Goal: Task Accomplishment & Management: Manage account settings

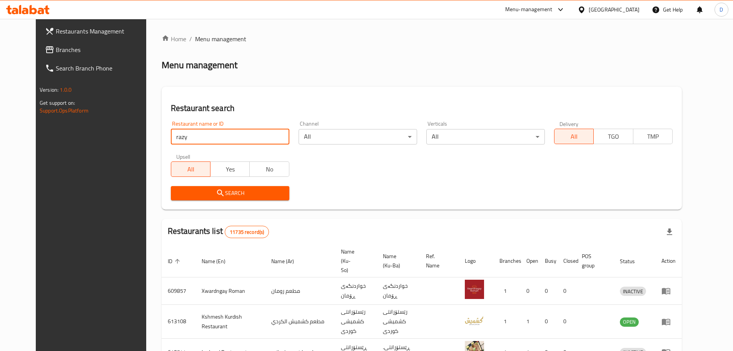
type input "razyana"
click at [226, 192] on span "Search" at bounding box center [230, 193] width 106 height 10
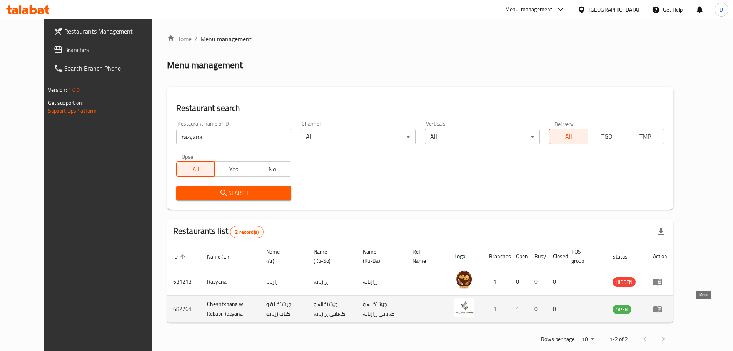
click at [662, 312] on icon "enhanced table" at bounding box center [657, 309] width 8 height 7
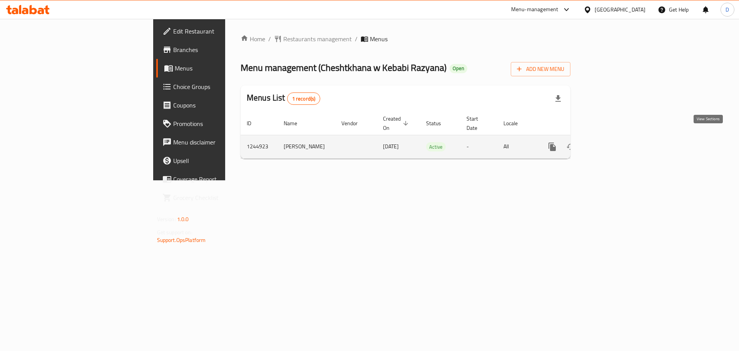
click at [617, 137] on link "enhanced table" at bounding box center [607, 146] width 18 height 18
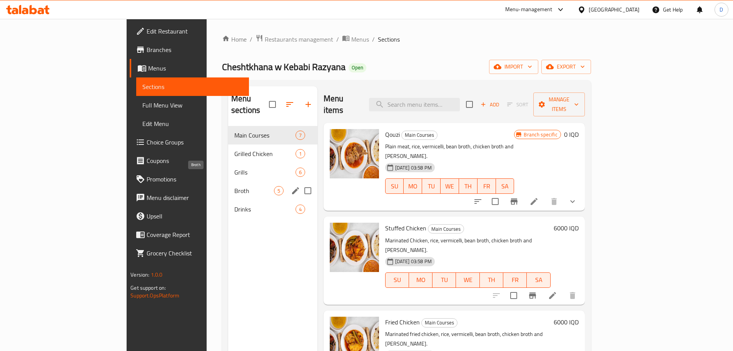
click at [234, 186] on span "Broth" at bounding box center [254, 190] width 40 height 9
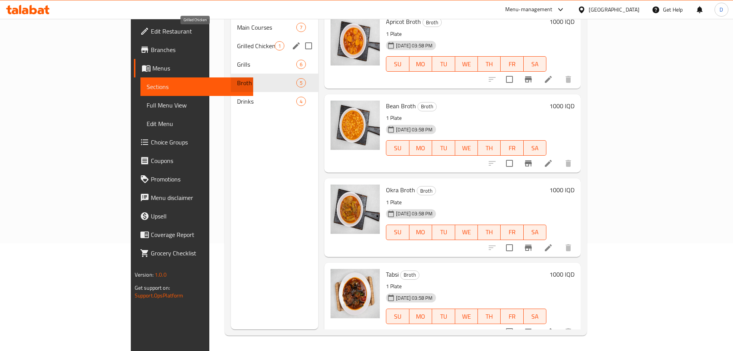
scroll to position [69, 0]
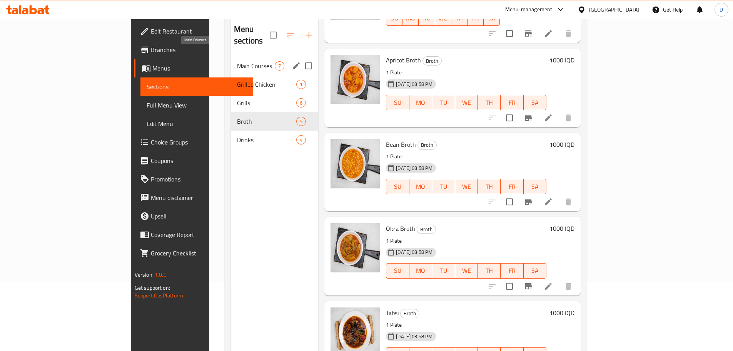
click at [237, 61] on span "Main Courses" at bounding box center [256, 65] width 38 height 9
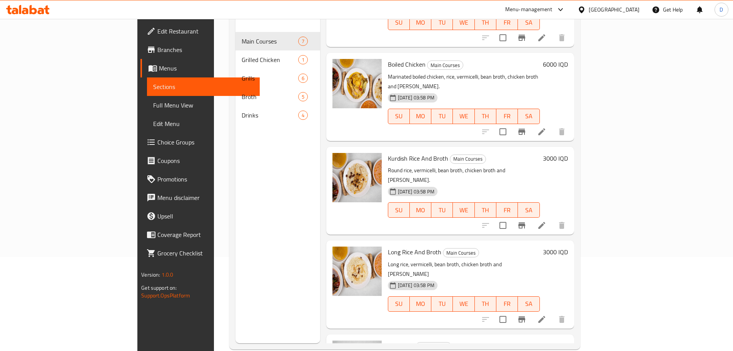
scroll to position [108, 0]
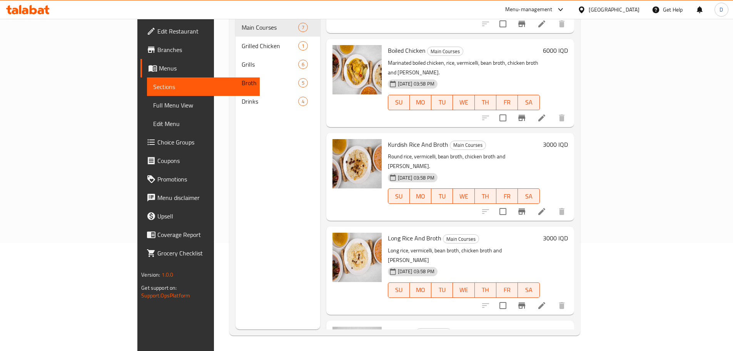
click at [568, 326] on h6 "1000 IQD" at bounding box center [555, 331] width 25 height 11
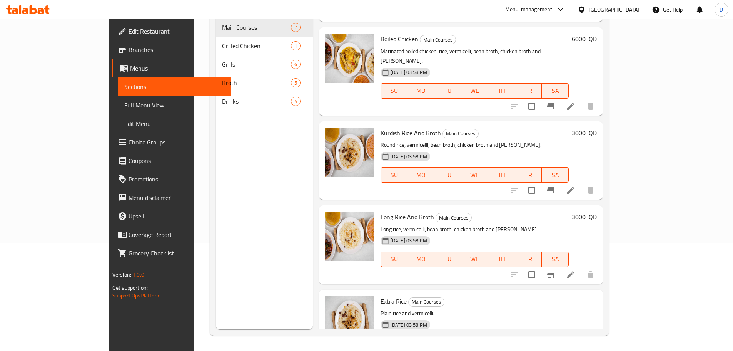
type input "1500"
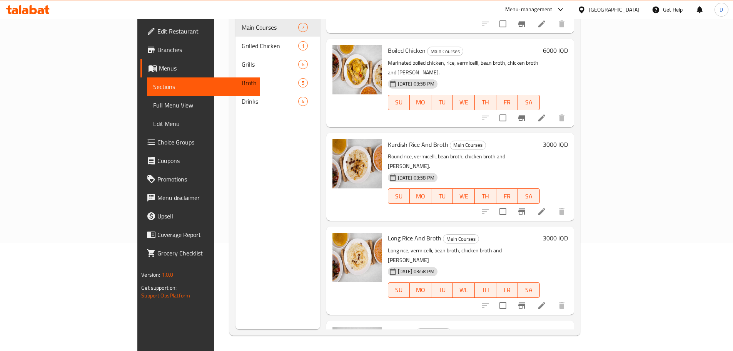
scroll to position [0, 0]
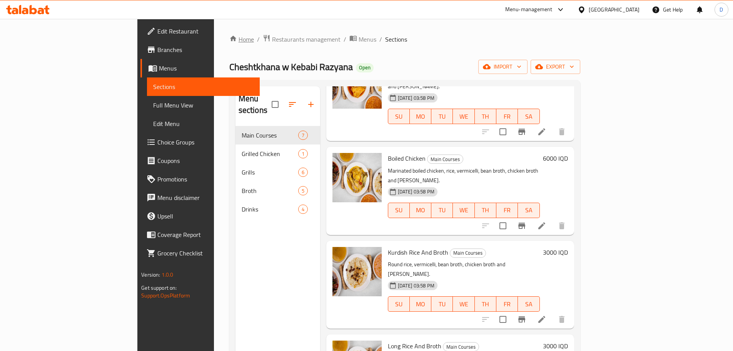
click at [229, 40] on link "Home" at bounding box center [241, 39] width 25 height 9
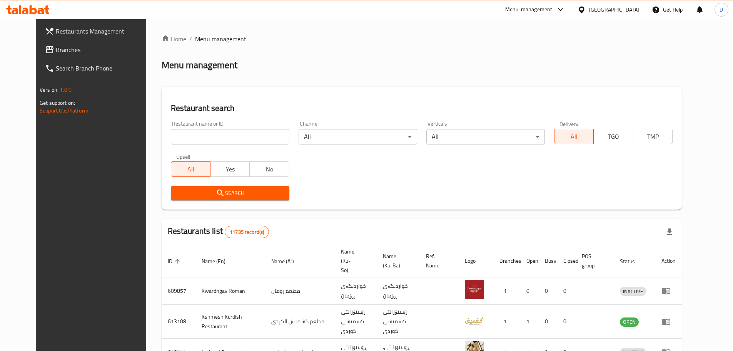
click at [241, 138] on div "Home / Menu management Menu management Restaurant search Restaurant name or ID …" at bounding box center [422, 299] width 520 height 530
click at [240, 137] on input "search" at bounding box center [230, 136] width 119 height 15
type input "kunafa"
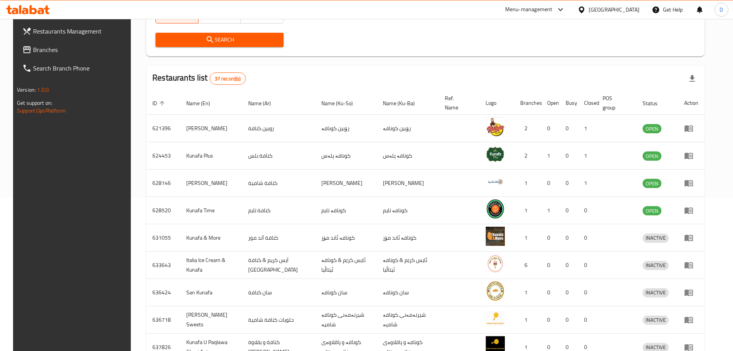
scroll to position [155, 0]
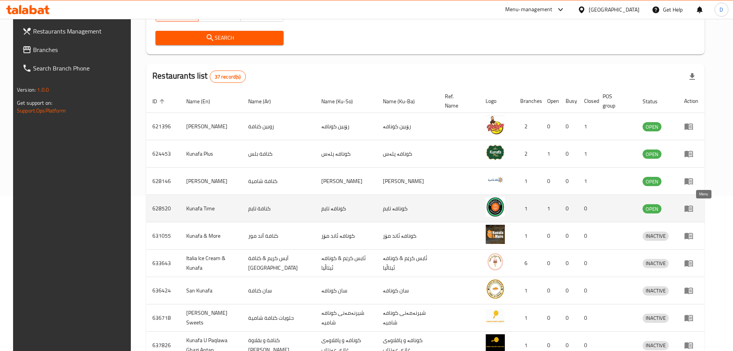
click at [693, 209] on icon "enhanced table" at bounding box center [688, 208] width 9 height 9
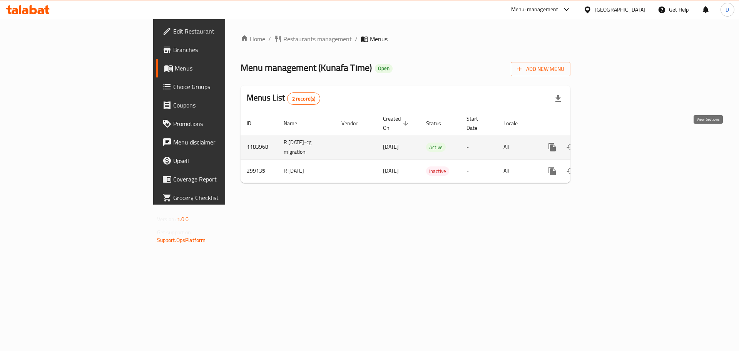
click at [612, 142] on icon "enhanced table" at bounding box center [607, 146] width 9 height 9
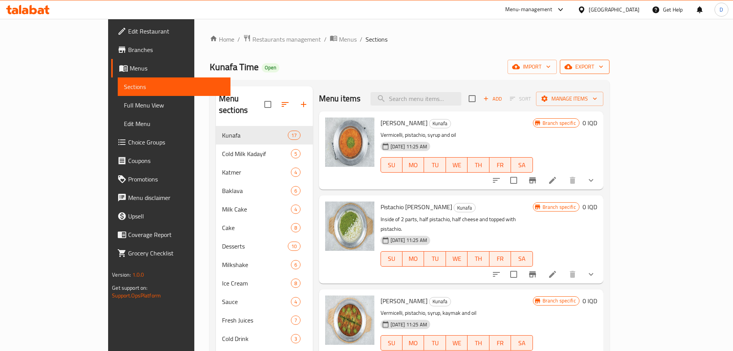
click at [605, 67] on icon "button" at bounding box center [601, 67] width 8 height 8
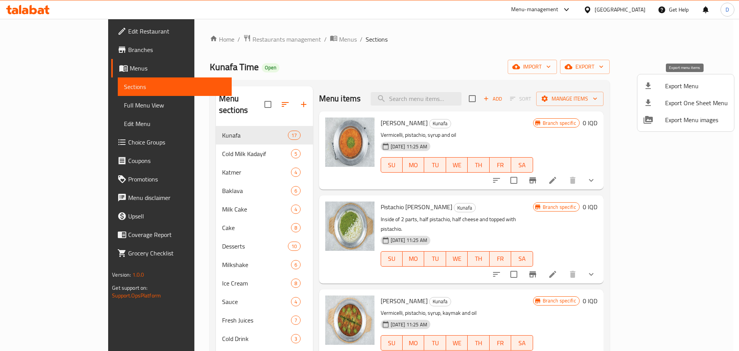
click at [691, 85] on span "Export Menu" at bounding box center [696, 85] width 63 height 9
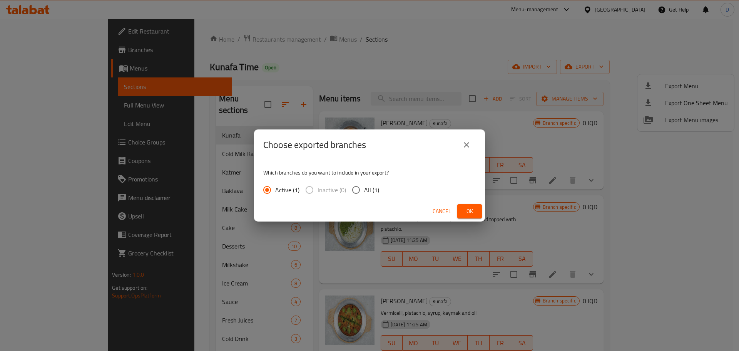
click at [466, 210] on span "Ok" at bounding box center [469, 211] width 12 height 10
